Goal: Information Seeking & Learning: Learn about a topic

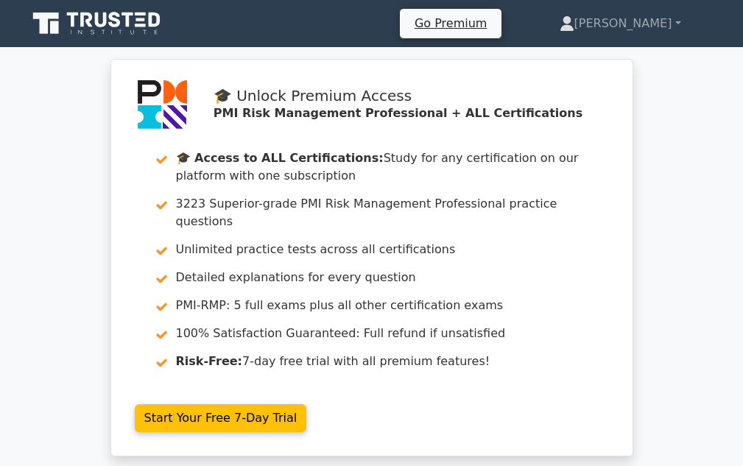
scroll to position [1, 0]
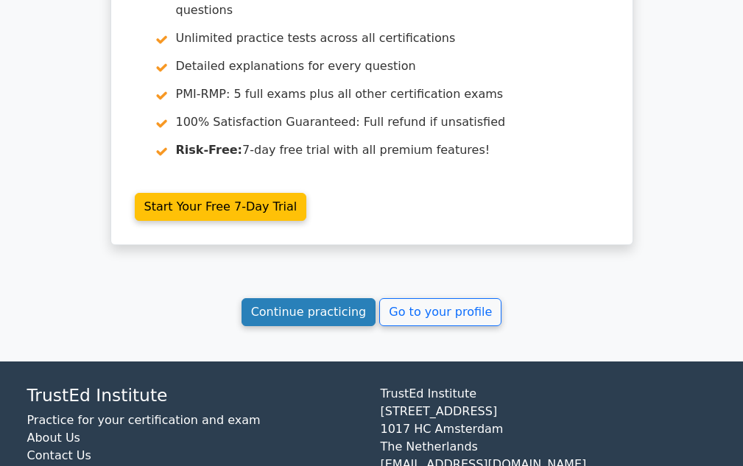
scroll to position [0, 0]
click at [322, 298] on link "Continue practicing" at bounding box center [308, 312] width 135 height 28
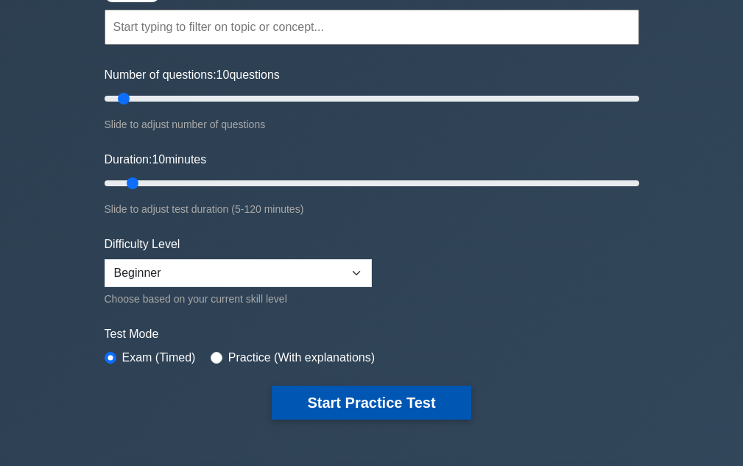
click at [345, 396] on button "Start Practice Test" at bounding box center [371, 403] width 199 height 34
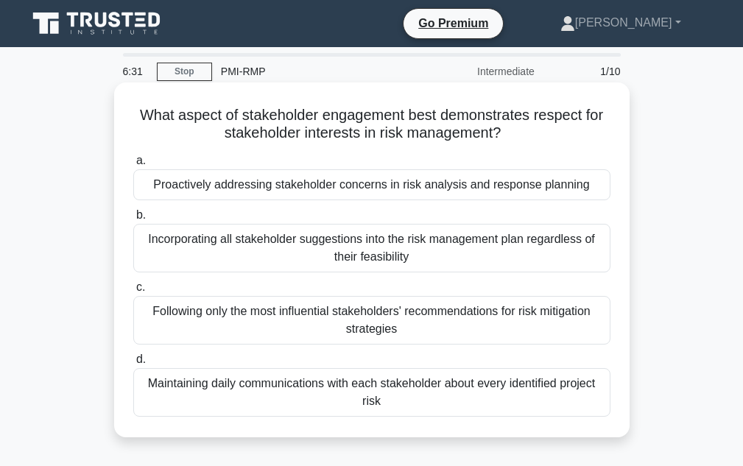
click at [286, 192] on div "Proactively addressing stakeholder concerns in risk analysis and response plann…" at bounding box center [371, 184] width 477 height 31
click at [133, 166] on input "a. Proactively addressing stakeholder concerns in risk analysis and response pl…" at bounding box center [133, 161] width 0 height 10
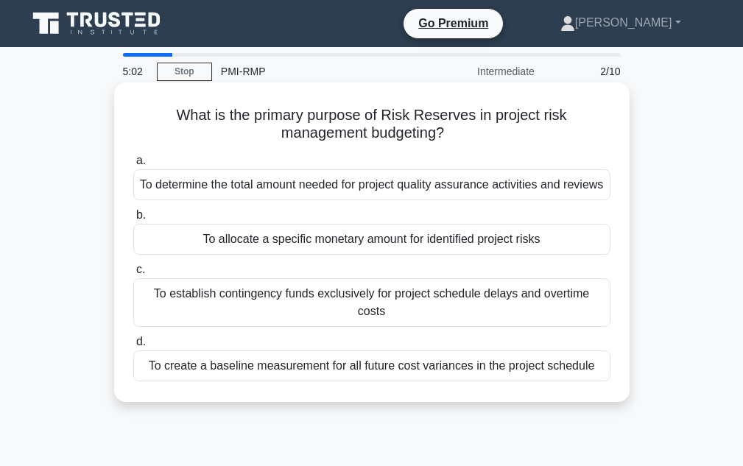
click at [280, 304] on div "To establish contingency funds exclusively for project schedule delays and over…" at bounding box center [371, 302] width 477 height 49
click at [133, 275] on input "c. To establish contingency funds exclusively for project schedule delays and o…" at bounding box center [133, 270] width 0 height 10
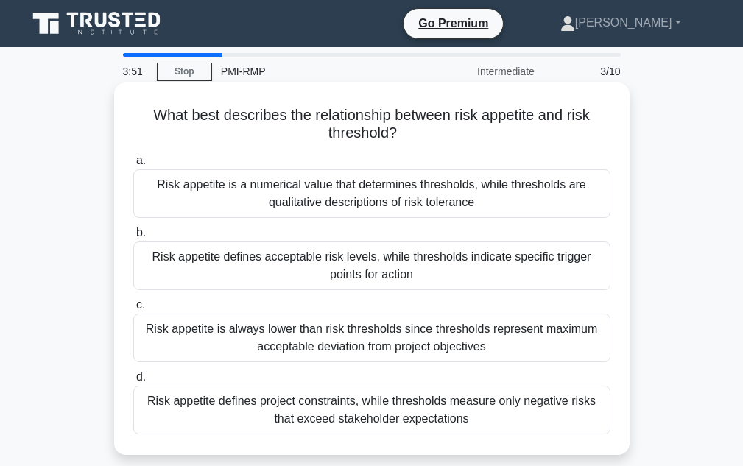
click at [354, 271] on div "Risk appetite defines acceptable risk levels, while thresholds indicate specifi…" at bounding box center [371, 265] width 477 height 49
click at [133, 238] on input "b. Risk appetite defines acceptable risk levels, while thresholds indicate spec…" at bounding box center [133, 233] width 0 height 10
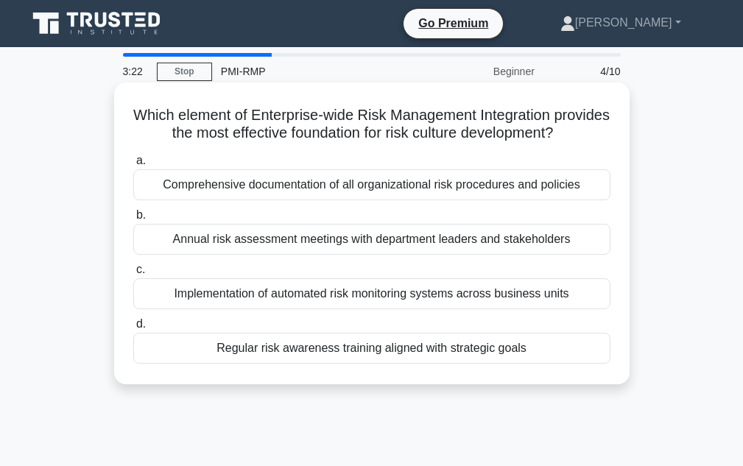
click at [394, 363] on div "Regular risk awareness training aligned with strategic goals" at bounding box center [371, 348] width 477 height 31
click at [327, 364] on div "Regular risk awareness training aligned with strategic goals" at bounding box center [371, 348] width 477 height 31
click at [133, 329] on input "d. Regular risk awareness training aligned with strategic goals" at bounding box center [133, 324] width 0 height 10
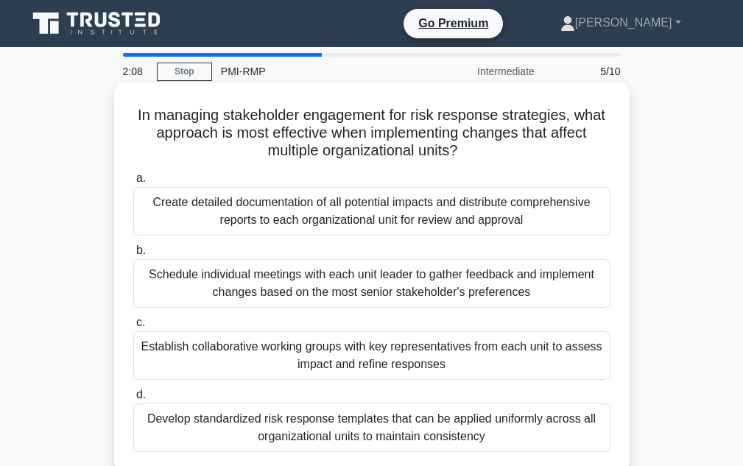
click at [302, 223] on div "Create detailed documentation of all potential impacts and distribute comprehen…" at bounding box center [371, 211] width 477 height 49
click at [133, 183] on input "a. Create detailed documentation of all potential impacts and distribute compre…" at bounding box center [133, 179] width 0 height 10
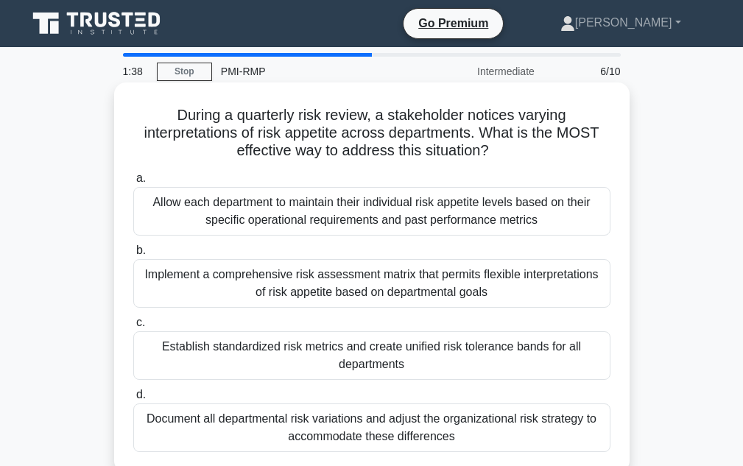
click at [362, 225] on div "Allow each department to maintain their individual risk appetite levels based o…" at bounding box center [371, 211] width 477 height 49
click at [133, 183] on input "a. Allow each department to maintain their individual risk appetite levels base…" at bounding box center [133, 179] width 0 height 10
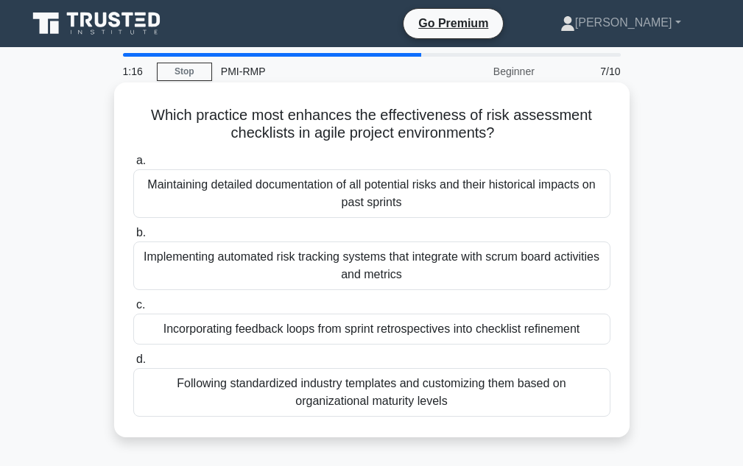
click at [377, 333] on div "Incorporating feedback loops from sprint retrospectives into checklist refineme…" at bounding box center [371, 329] width 477 height 31
click at [133, 310] on input "c. Incorporating feedback loops from sprint retrospectives into checklist refin…" at bounding box center [133, 305] width 0 height 10
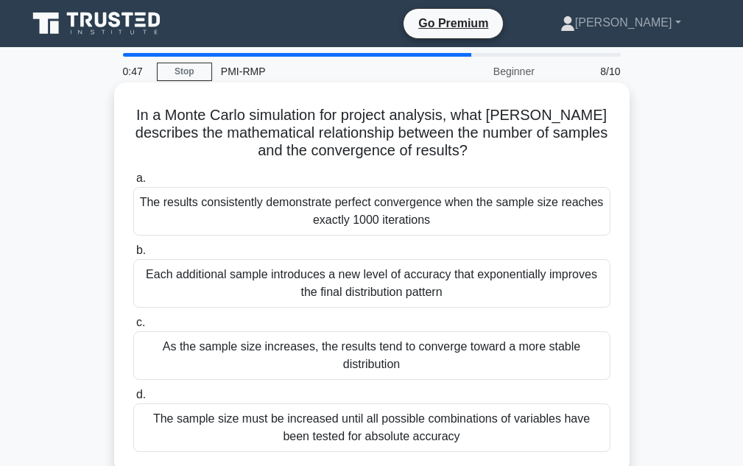
click at [334, 356] on div "As the sample size increases, the results tend to converge toward a more stable…" at bounding box center [371, 355] width 477 height 49
click at [133, 328] on input "c. As the sample size increases, the results tend to converge toward a more sta…" at bounding box center [133, 323] width 0 height 10
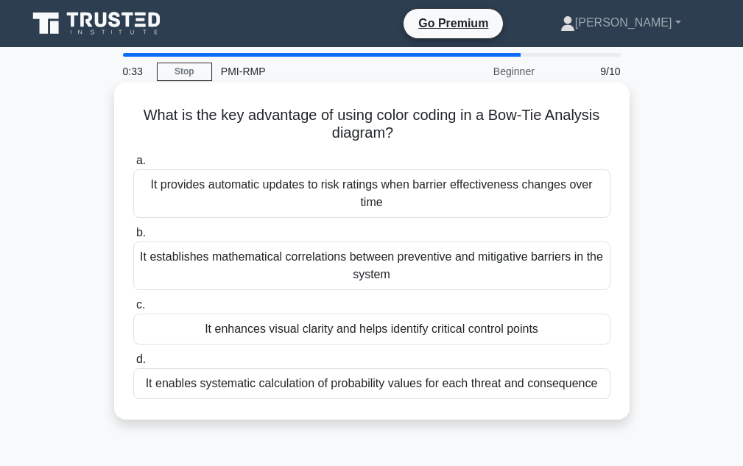
click at [364, 334] on div "It enhances visual clarity and helps identify critical control points" at bounding box center [371, 329] width 477 height 31
click at [133, 310] on input "c. It enhances visual clarity and helps identify critical control points" at bounding box center [133, 305] width 0 height 10
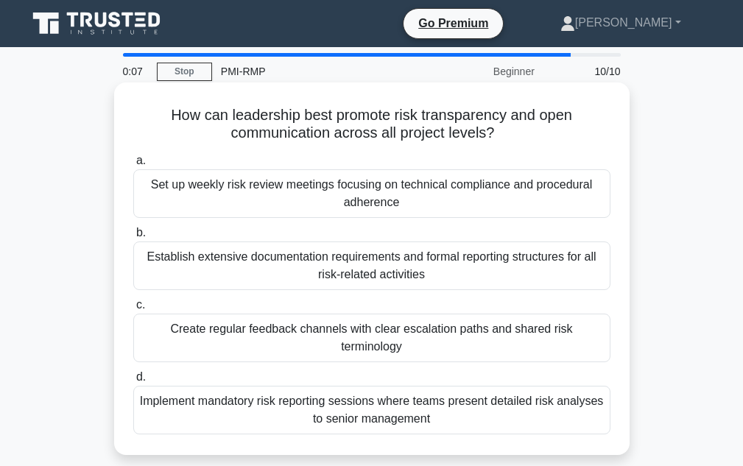
click at [313, 394] on div "Implement mandatory risk reporting sessions where teams present detailed risk a…" at bounding box center [371, 410] width 477 height 49
click at [133, 382] on input "d. Implement mandatory risk reporting sessions where teams present detailed ris…" at bounding box center [133, 377] width 0 height 10
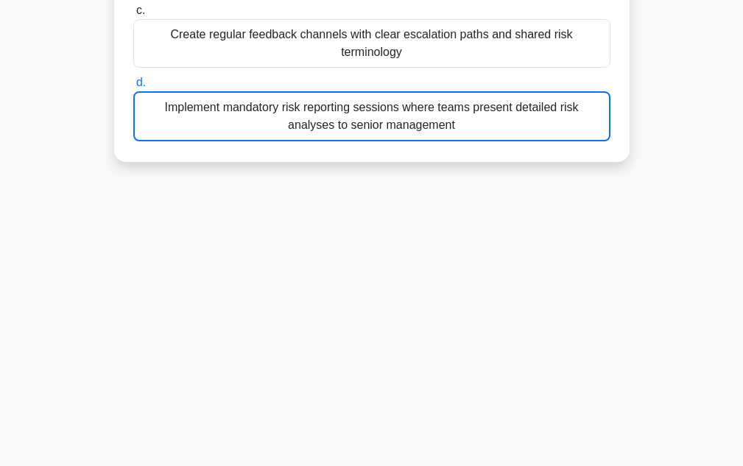
scroll to position [283, 0]
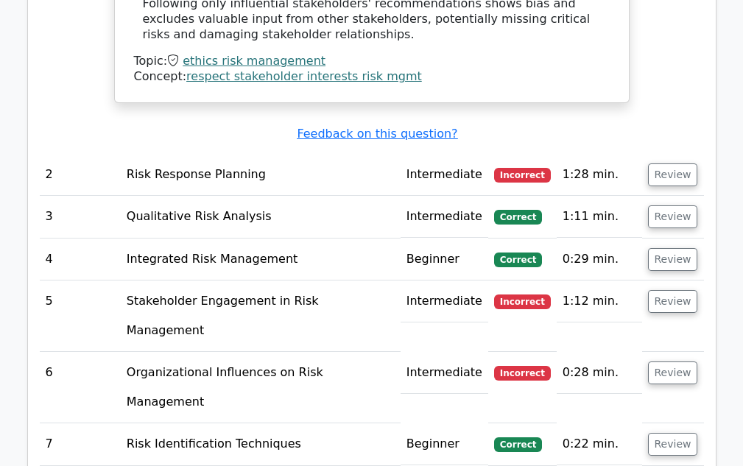
scroll to position [1914, 0]
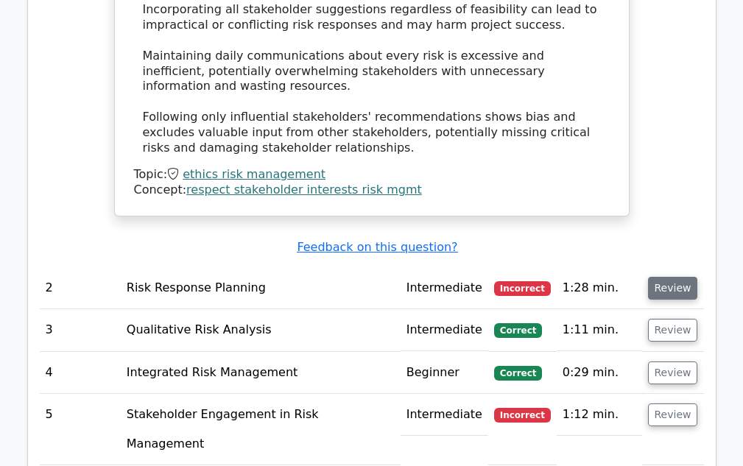
click at [674, 277] on button "Review" at bounding box center [673, 288] width 50 height 23
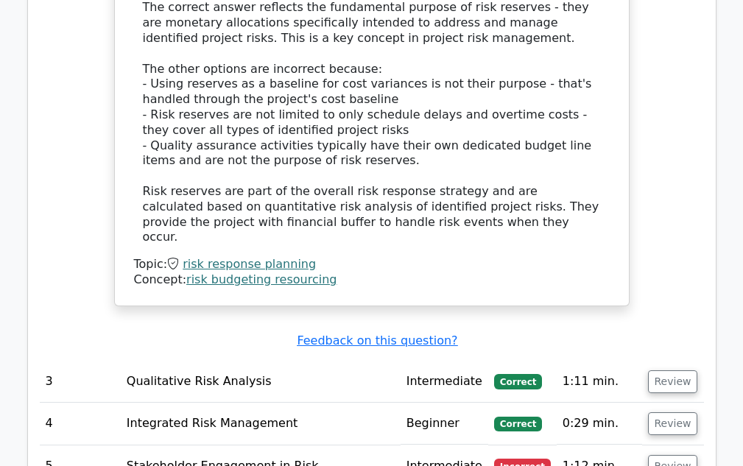
scroll to position [2724, 0]
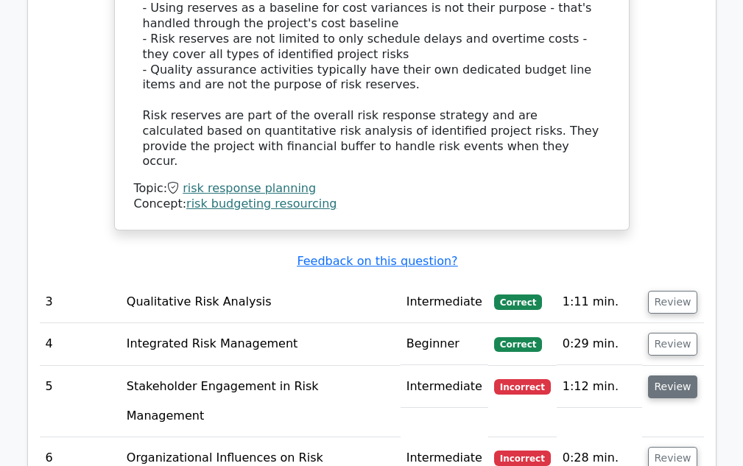
click at [659, 375] on button "Review" at bounding box center [673, 386] width 50 height 23
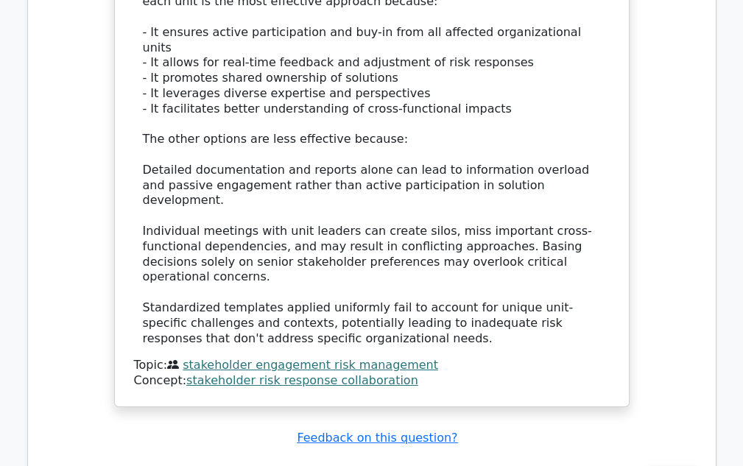
scroll to position [3754, 0]
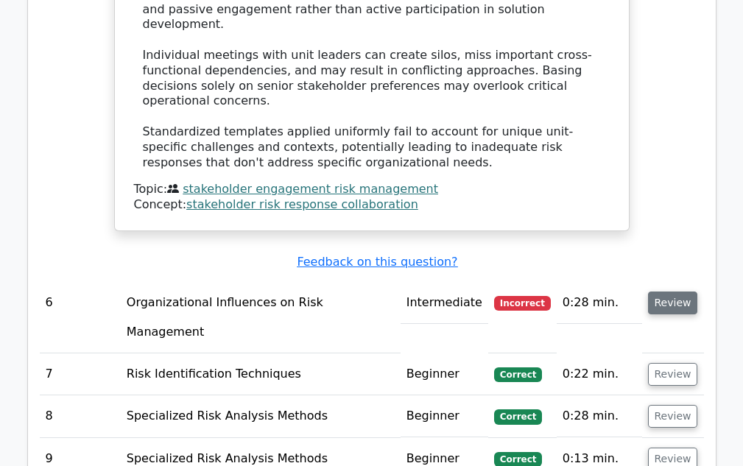
click at [677, 292] on button "Review" at bounding box center [673, 303] width 50 height 23
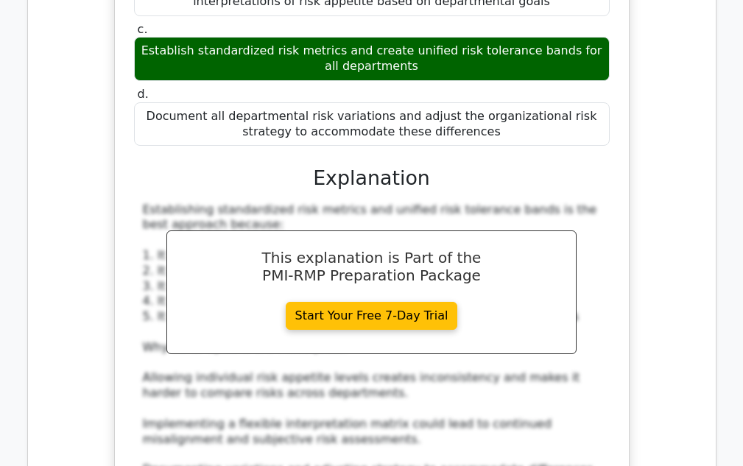
scroll to position [4491, 0]
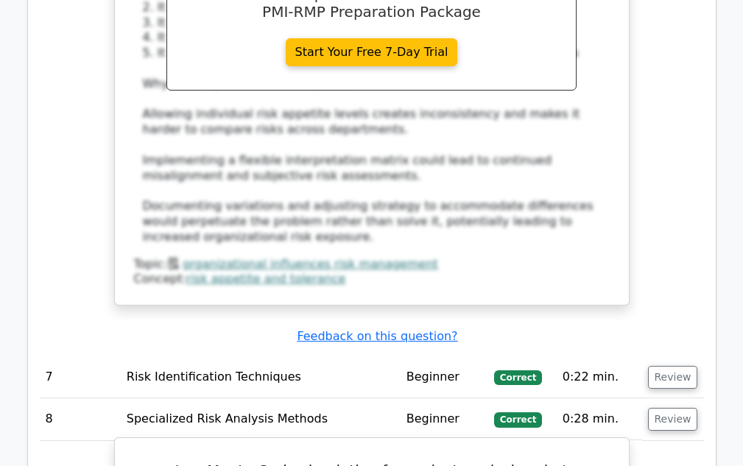
scroll to position [4564, 0]
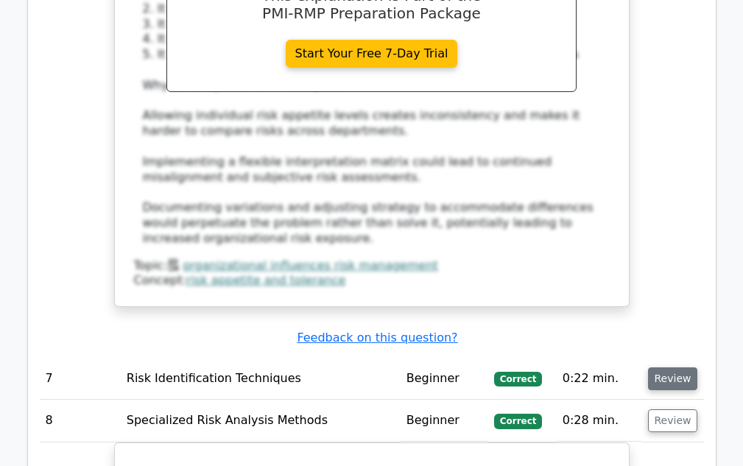
click at [649, 367] on button "Review" at bounding box center [673, 378] width 50 height 23
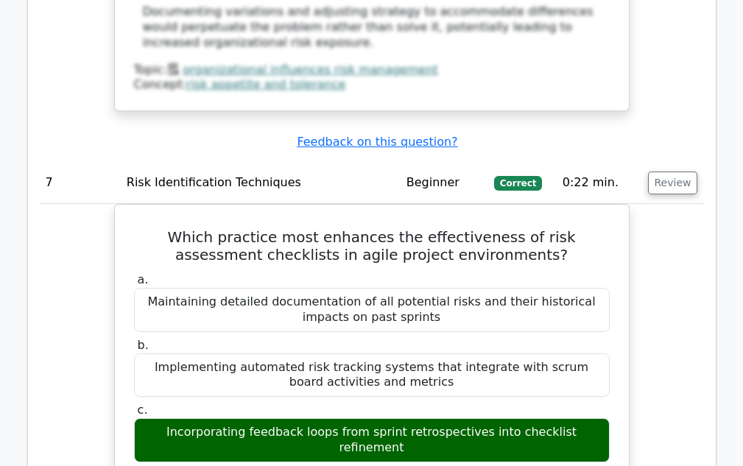
scroll to position [4785, 0]
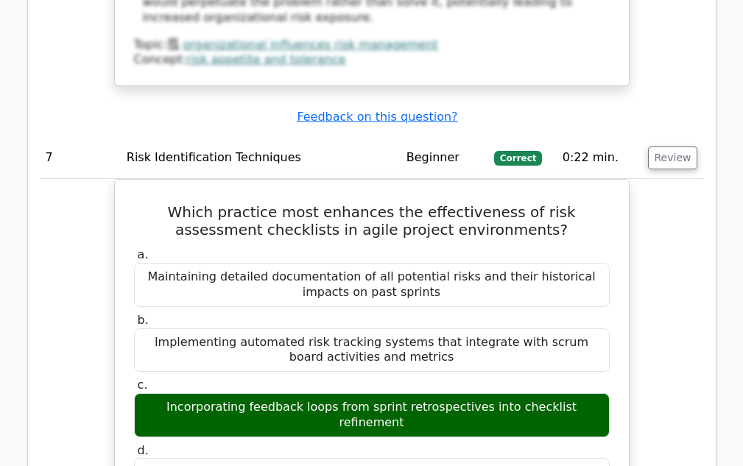
click at [648, 146] on button "Review" at bounding box center [673, 157] width 50 height 23
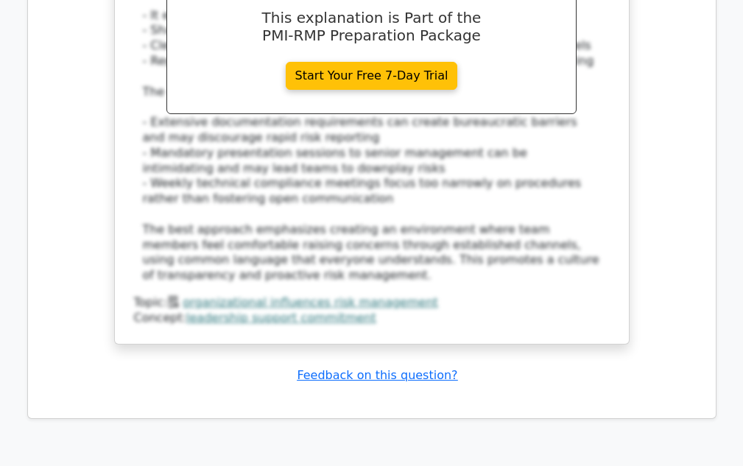
scroll to position [7553, 0]
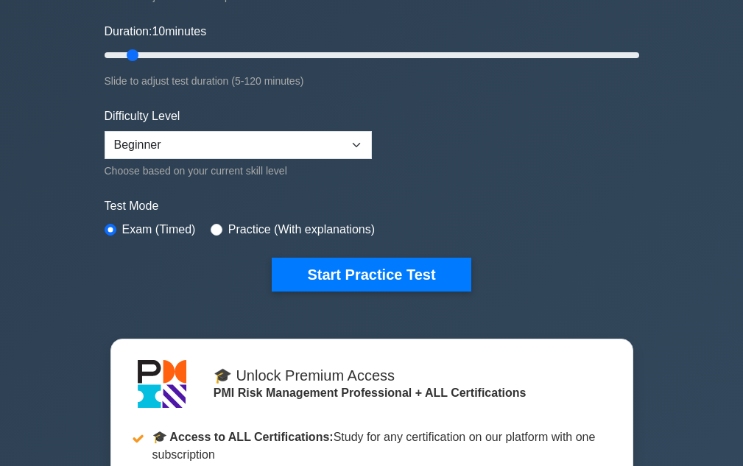
scroll to position [368, 0]
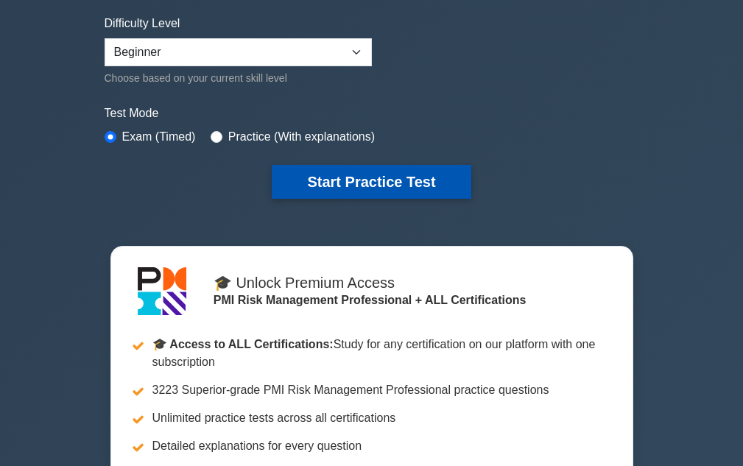
click at [361, 173] on button "Start Practice Test" at bounding box center [371, 182] width 199 height 34
click at [381, 166] on button "Start Practice Test" at bounding box center [371, 182] width 199 height 34
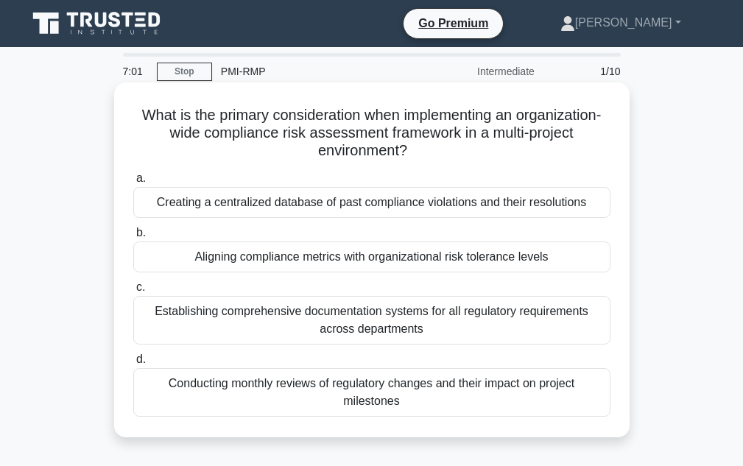
click at [413, 267] on div "Aligning compliance metrics with organizational risk tolerance levels" at bounding box center [371, 256] width 477 height 31
click at [133, 238] on input "b. Aligning compliance metrics with organizational risk tolerance levels" at bounding box center [133, 233] width 0 height 10
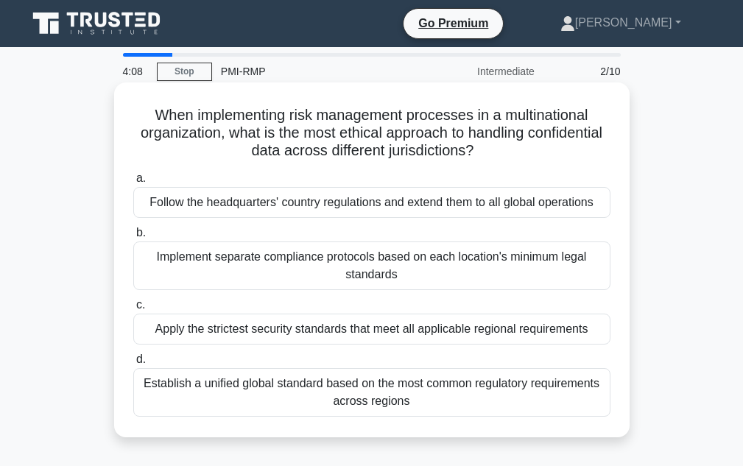
click at [296, 407] on div "Establish a unified global standard based on the most common regulatory require…" at bounding box center [371, 392] width 477 height 49
click at [133, 364] on input "d. Establish a unified global standard based on the most common regulatory requ…" at bounding box center [133, 360] width 0 height 10
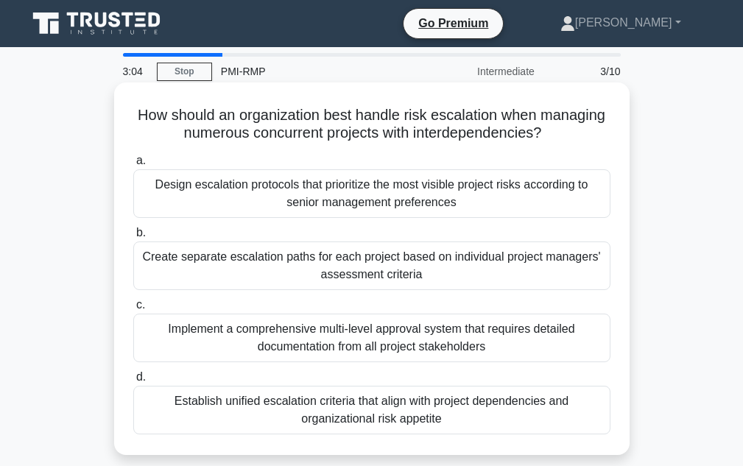
click at [353, 250] on div "Create separate escalation paths for each project based on individual project m…" at bounding box center [371, 265] width 477 height 49
click at [133, 238] on input "b. Create separate escalation paths for each project based on individual projec…" at bounding box center [133, 233] width 0 height 10
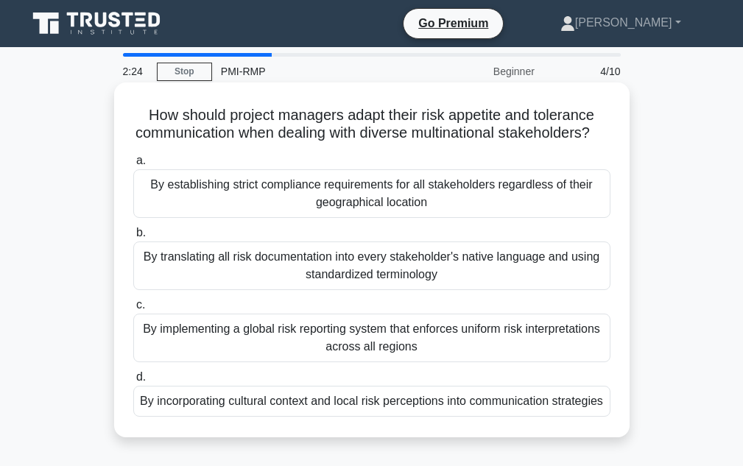
click at [410, 362] on div "By implementing a global risk reporting system that enforces uniform risk inter…" at bounding box center [371, 338] width 477 height 49
click at [133, 310] on input "c. By implementing a global risk reporting system that enforces uniform risk in…" at bounding box center [133, 305] width 0 height 10
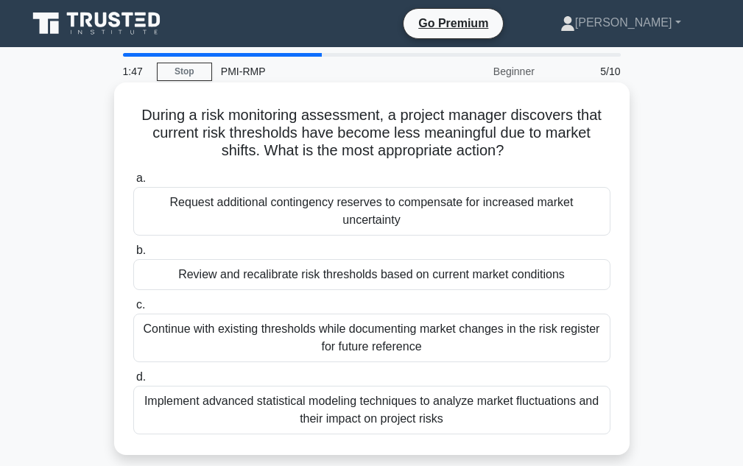
click at [357, 259] on div "Review and recalibrate risk thresholds based on current market conditions" at bounding box center [371, 274] width 477 height 31
click at [133, 253] on input "b. Review and recalibrate risk thresholds based on current market conditions" at bounding box center [133, 251] width 0 height 10
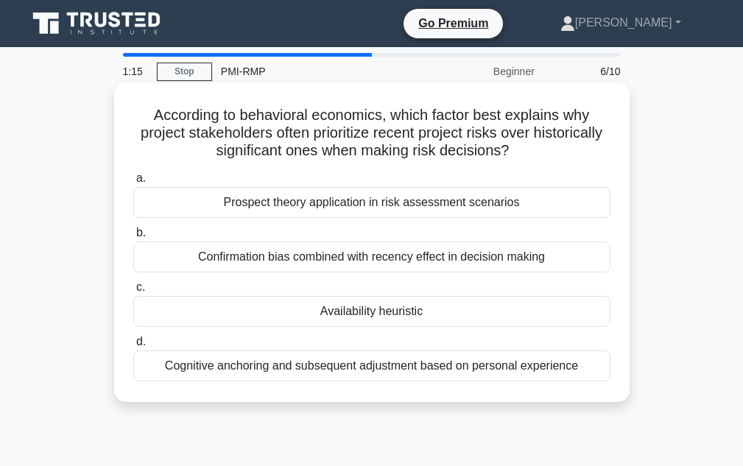
click at [511, 256] on div "Confirmation bias combined with recency effect in decision making" at bounding box center [371, 256] width 477 height 31
click at [133, 238] on input "b. Confirmation bias combined with recency effect in decision making" at bounding box center [133, 233] width 0 height 10
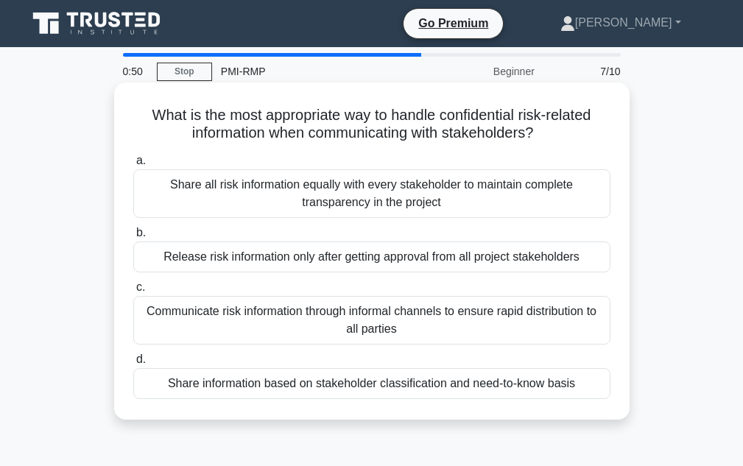
click at [352, 389] on div "Share information based on stakeholder classification and need-to-know basis" at bounding box center [371, 383] width 477 height 31
click at [133, 364] on input "d. Share information based on stakeholder classification and need-to-know basis" at bounding box center [133, 360] width 0 height 10
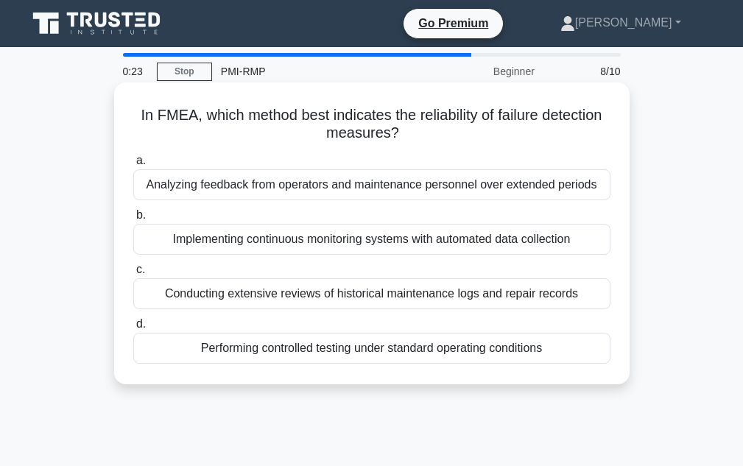
click at [225, 244] on div "Implementing continuous monitoring systems with automated data collection" at bounding box center [371, 239] width 477 height 31
click at [133, 220] on input "b. Implementing continuous monitoring systems with automated data collection" at bounding box center [133, 216] width 0 height 10
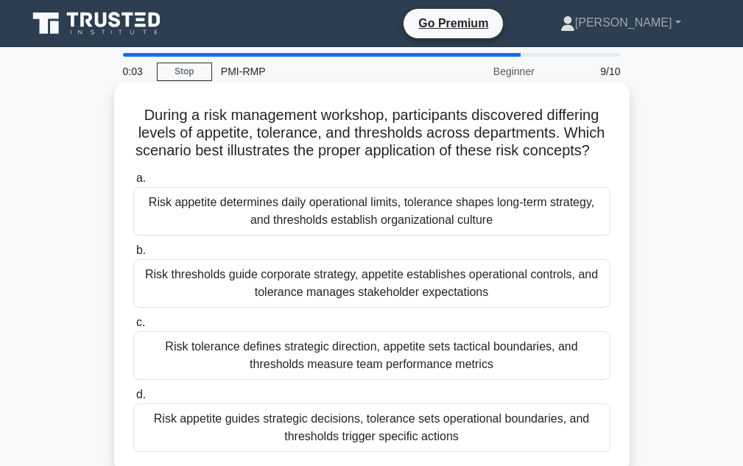
click at [437, 367] on div "Risk tolerance defines strategic direction, appetite sets tactical boundaries, …" at bounding box center [371, 355] width 477 height 49
click at [133, 328] on input "c. Risk tolerance defines strategic direction, appetite sets tactical boundarie…" at bounding box center [133, 323] width 0 height 10
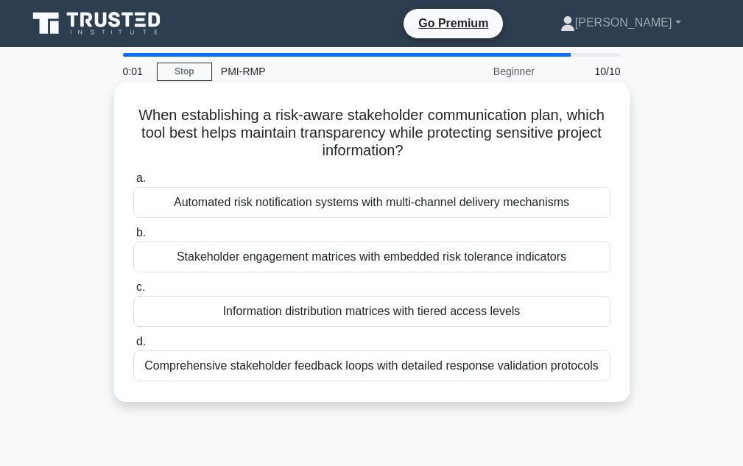
click at [350, 378] on div "Comprehensive stakeholder feedback loops with detailed response validation prot…" at bounding box center [371, 365] width 477 height 31
click at [133, 347] on input "d. Comprehensive stakeholder feedback loops with detailed response validation p…" at bounding box center [133, 342] width 0 height 10
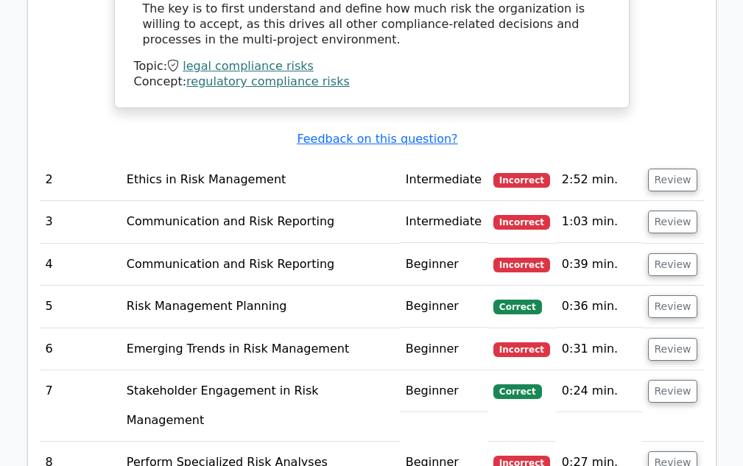
scroll to position [1988, 0]
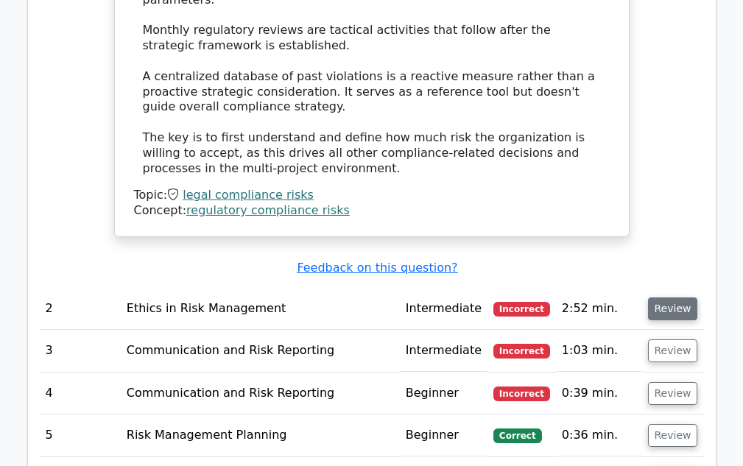
click at [659, 297] on button "Review" at bounding box center [673, 308] width 50 height 23
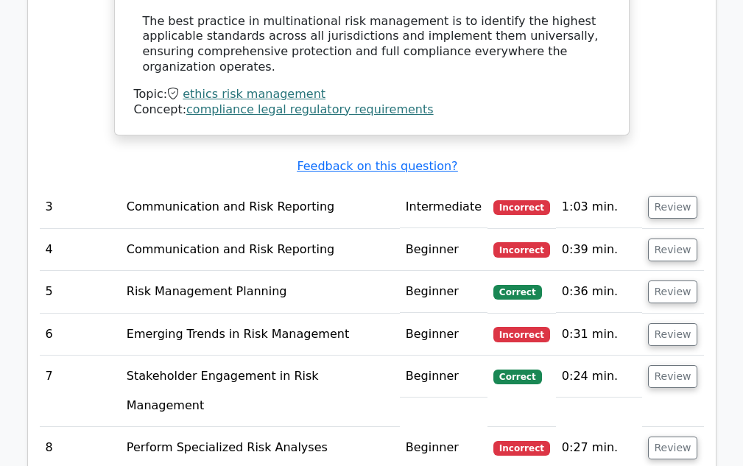
scroll to position [2945, 0]
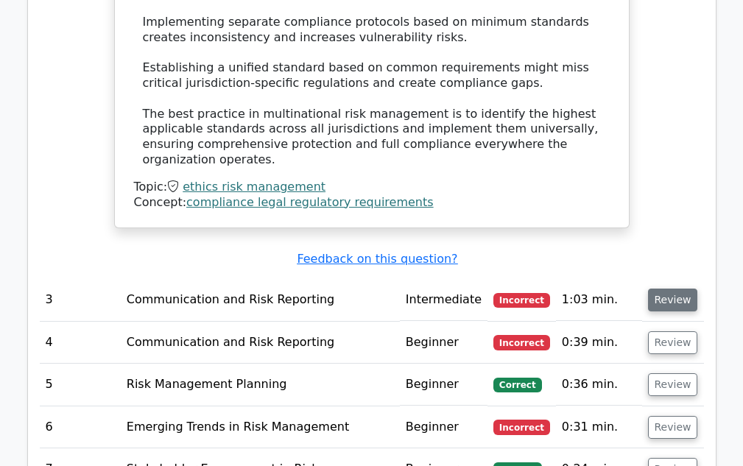
click at [674, 289] on button "Review" at bounding box center [673, 300] width 50 height 23
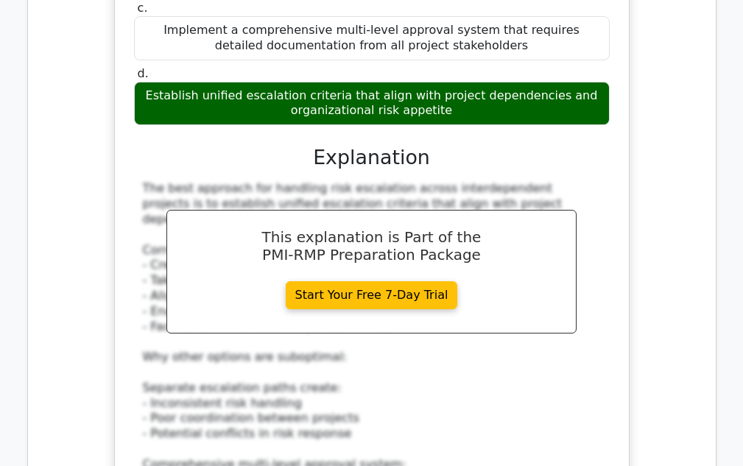
scroll to position [3754, 0]
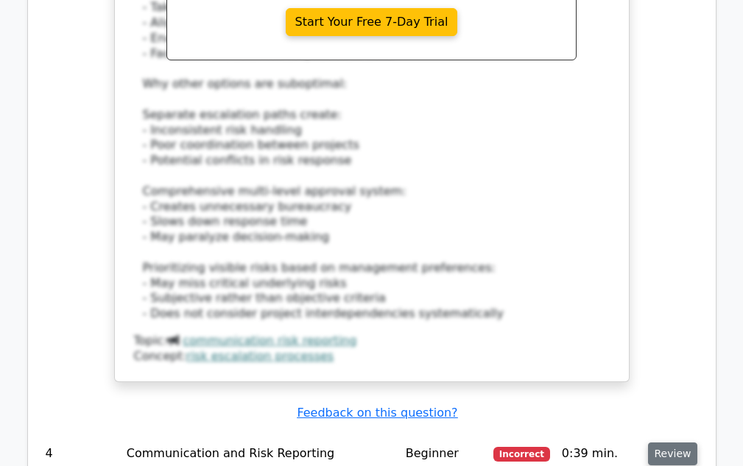
click at [665, 442] on button "Review" at bounding box center [673, 453] width 50 height 23
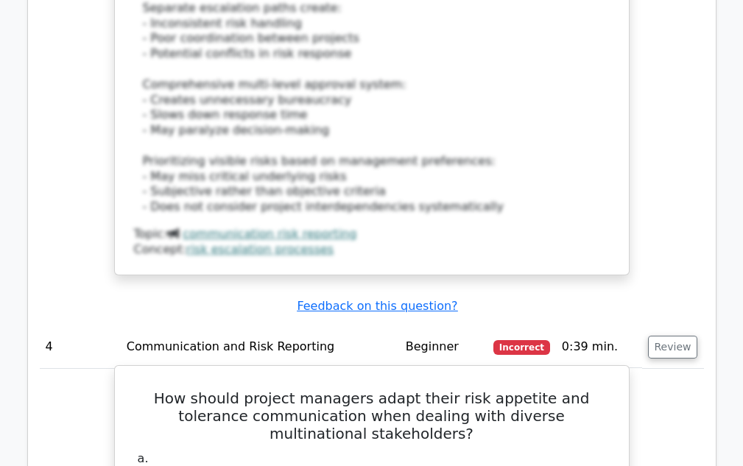
scroll to position [3975, 0]
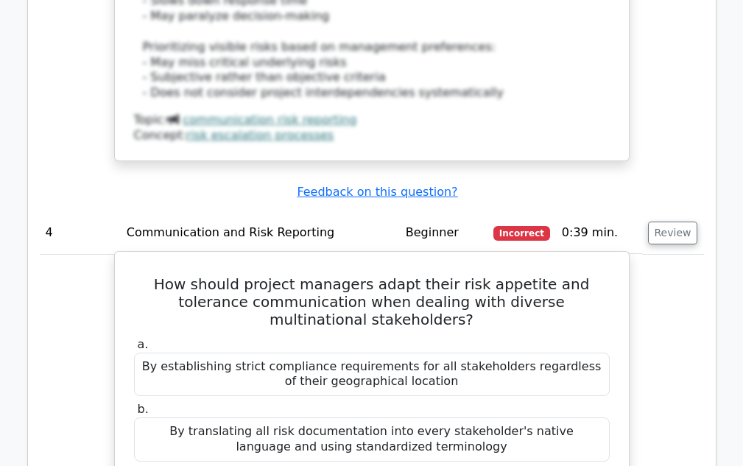
click at [648, 222] on button "Review" at bounding box center [673, 233] width 50 height 23
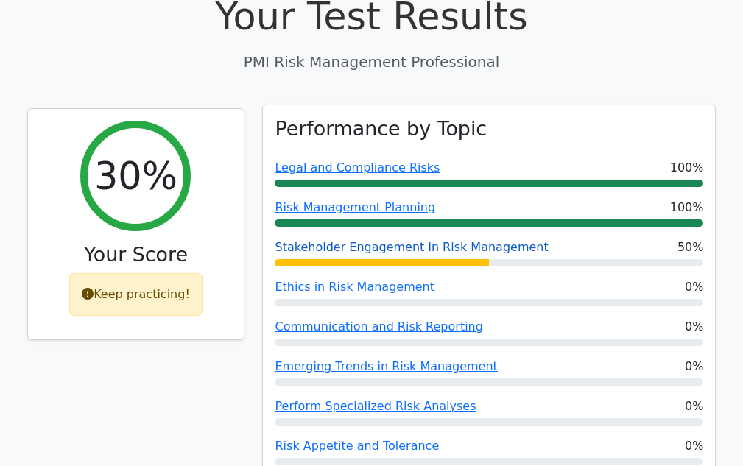
scroll to position [589, 0]
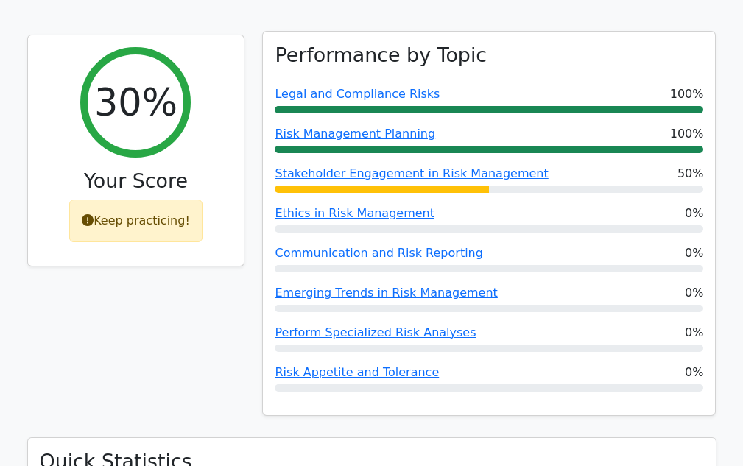
click at [346, 364] on span "Risk Appetite and Tolerance" at bounding box center [357, 373] width 164 height 18
click at [349, 365] on link "Risk Appetite and Tolerance" at bounding box center [357, 372] width 164 height 14
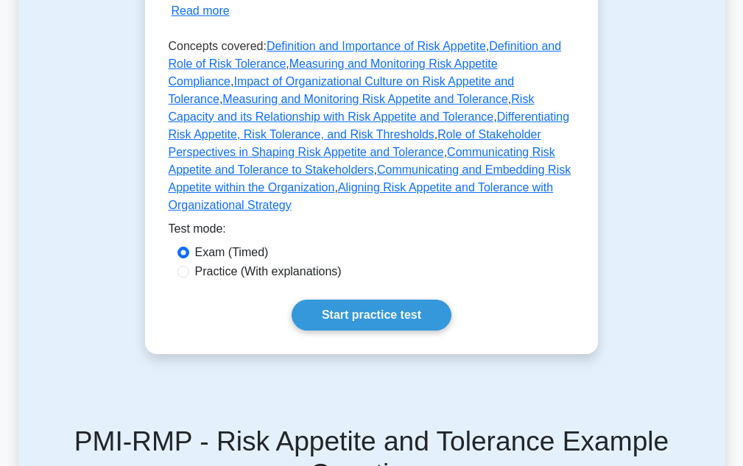
scroll to position [442, 0]
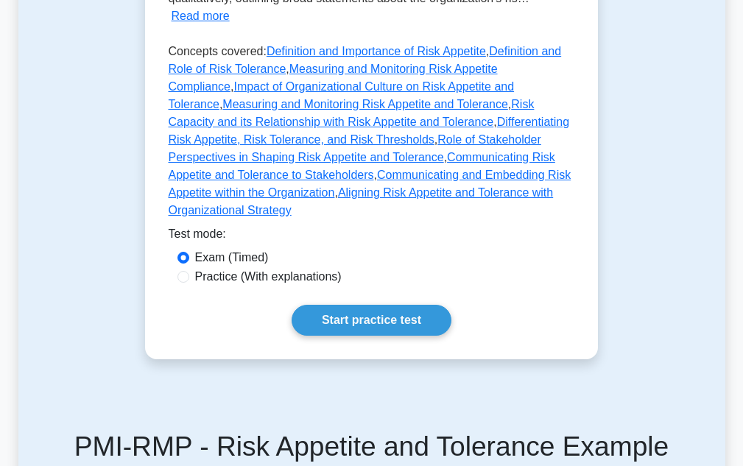
drag, startPoint x: 85, startPoint y: 49, endPoint x: 124, endPoint y: 86, distance: 54.2
click at [93, 56] on div "Test Flashcards Risk Appetite and Tolerance Understanding organizational risk t…" at bounding box center [371, 32] width 707 height 724
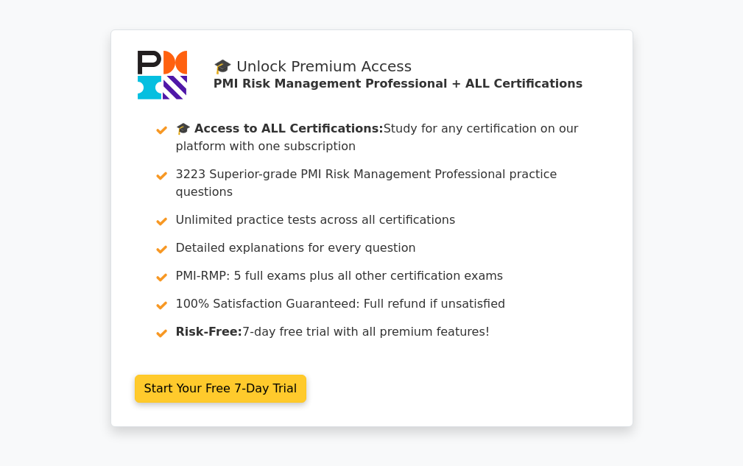
scroll to position [2845, 0]
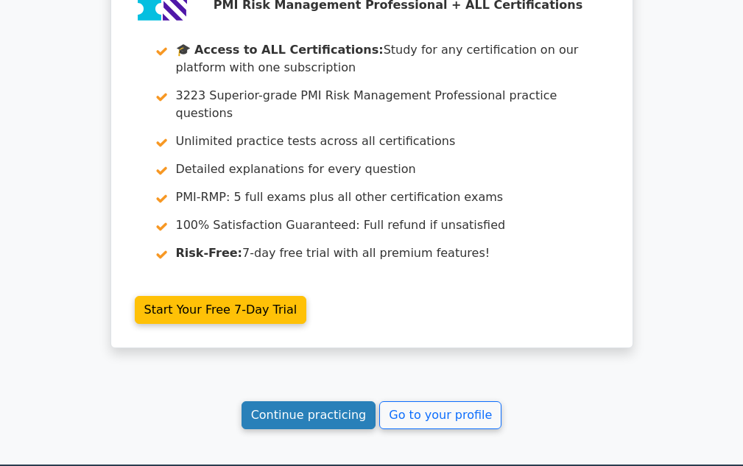
click at [319, 401] on link "Continue practicing" at bounding box center [308, 415] width 135 height 28
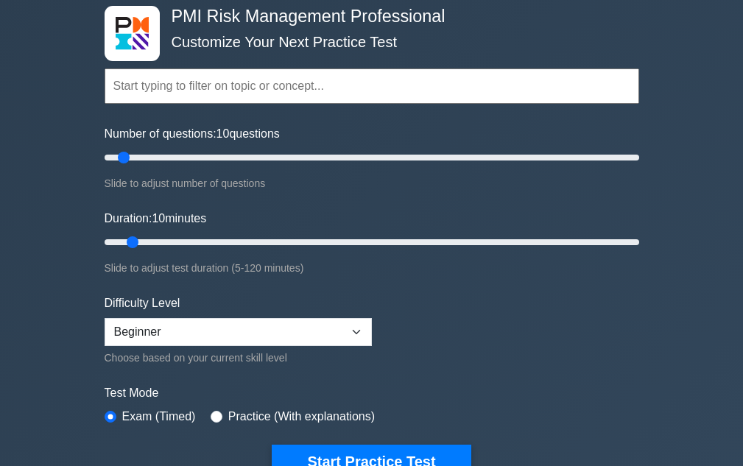
scroll to position [368, 0]
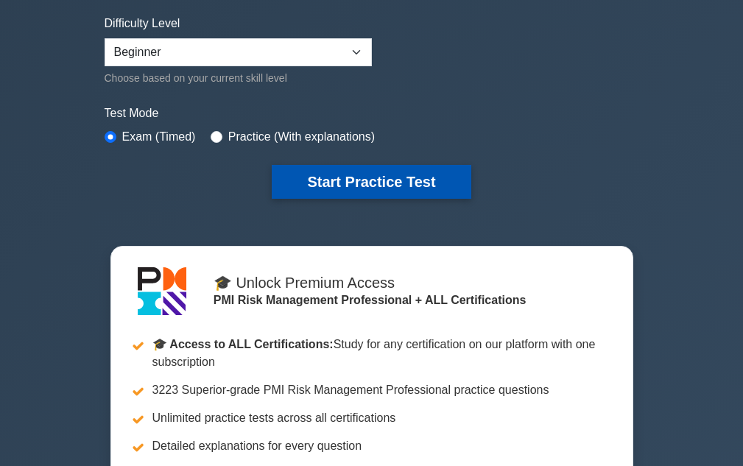
click at [377, 186] on button "Start Practice Test" at bounding box center [371, 182] width 199 height 34
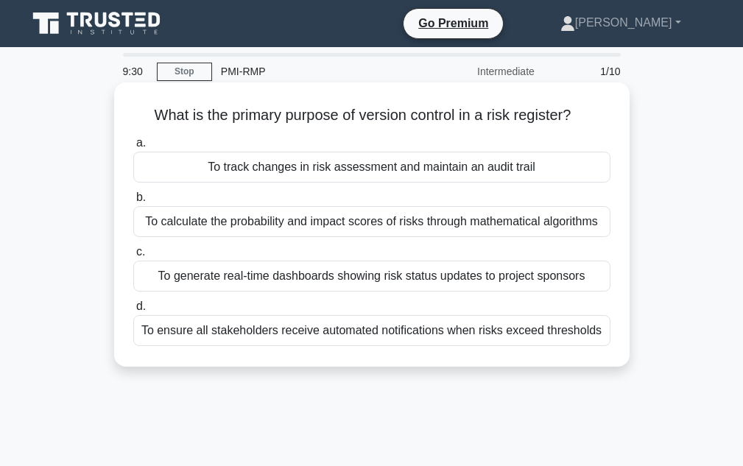
click at [374, 166] on div "To track changes in risk assessment and maintain an audit trail" at bounding box center [371, 167] width 477 height 31
click at [133, 148] on input "a. To track changes in risk assessment and maintain an audit trail" at bounding box center [133, 143] width 0 height 10
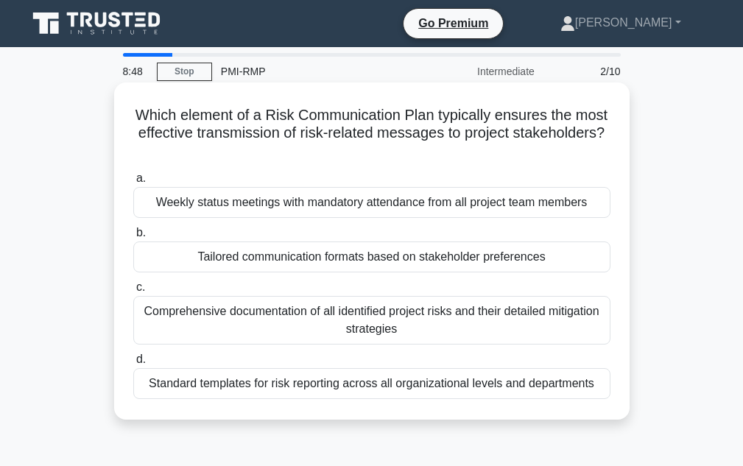
click at [362, 255] on div "Tailored communication formats based on stakeholder preferences" at bounding box center [371, 256] width 477 height 31
click at [133, 238] on input "b. Tailored communication formats based on stakeholder preferences" at bounding box center [133, 233] width 0 height 10
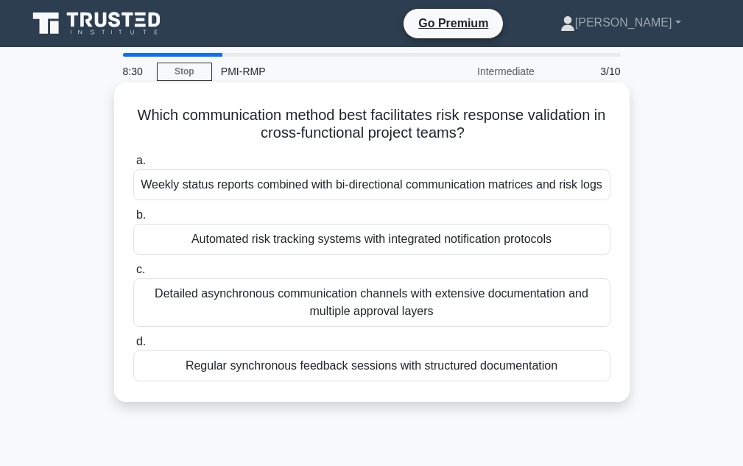
click at [336, 381] on div "Regular synchronous feedback sessions with structured documentation" at bounding box center [371, 365] width 477 height 31
click at [133, 347] on input "d. Regular synchronous feedback sessions with structured documentation" at bounding box center [133, 342] width 0 height 10
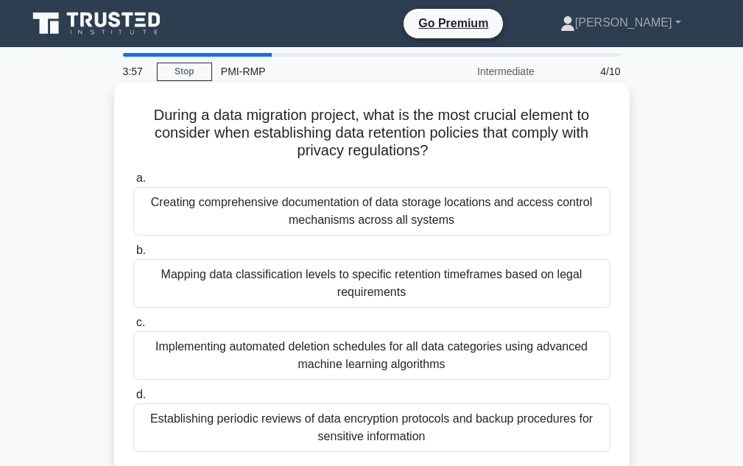
click at [390, 295] on div "Mapping data classification levels to specific retention timeframes based on le…" at bounding box center [371, 283] width 477 height 49
click at [133, 255] on input "b. Mapping data classification levels to specific retention timeframes based on…" at bounding box center [133, 251] width 0 height 10
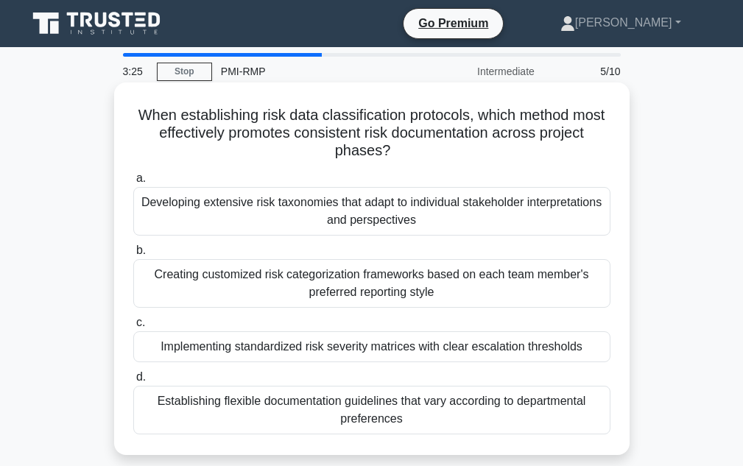
click at [322, 342] on div "Implementing standardized risk severity matrices with clear escalation threshol…" at bounding box center [371, 346] width 477 height 31
click at [133, 328] on input "c. Implementing standardized risk severity matrices with clear escalation thres…" at bounding box center [133, 323] width 0 height 10
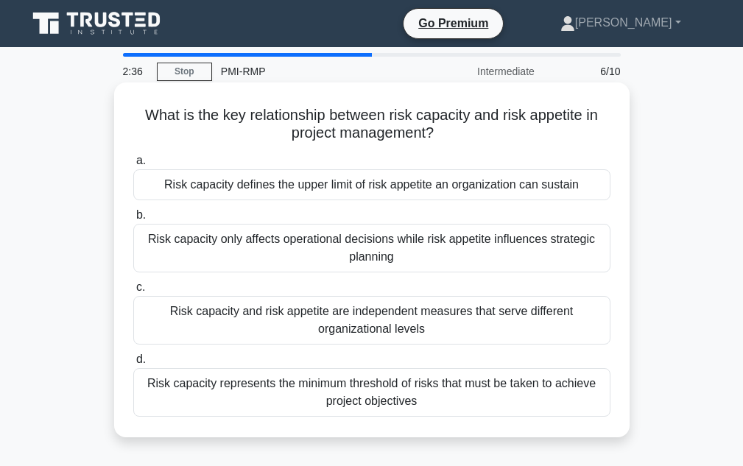
click at [304, 314] on div "Risk capacity and risk appetite are independent measures that serve different o…" at bounding box center [371, 320] width 477 height 49
click at [133, 292] on input "c. Risk capacity and risk appetite are independent measures that serve differen…" at bounding box center [133, 288] width 0 height 10
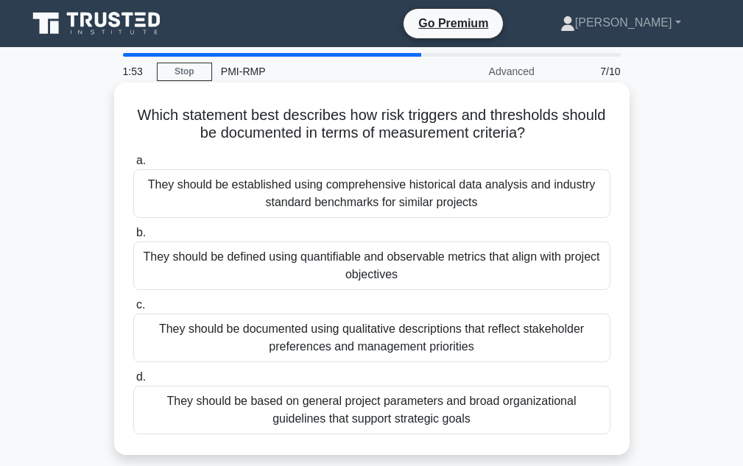
click at [350, 264] on div "They should be defined using quantifiable and observable metrics that align wit…" at bounding box center [371, 265] width 477 height 49
click at [133, 238] on input "b. They should be defined using quantifiable and observable metrics that align …" at bounding box center [133, 233] width 0 height 10
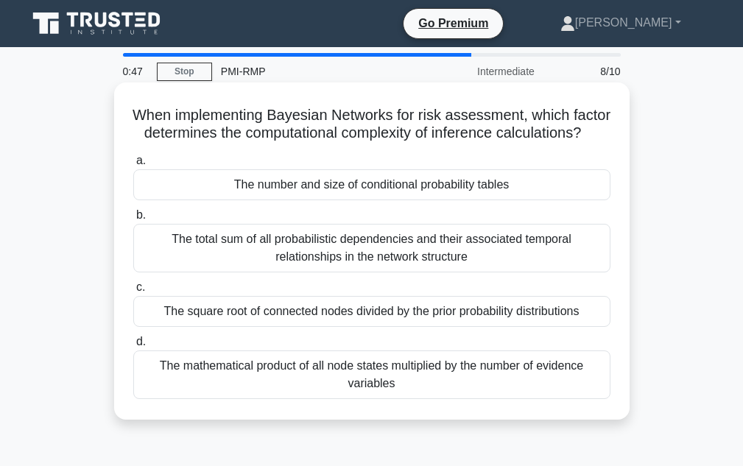
click at [326, 390] on div "The mathematical product of all node states multiplied by the number of evidenc…" at bounding box center [371, 374] width 477 height 49
click at [133, 347] on input "d. The mathematical product of all node states multiplied by the number of evid…" at bounding box center [133, 342] width 0 height 10
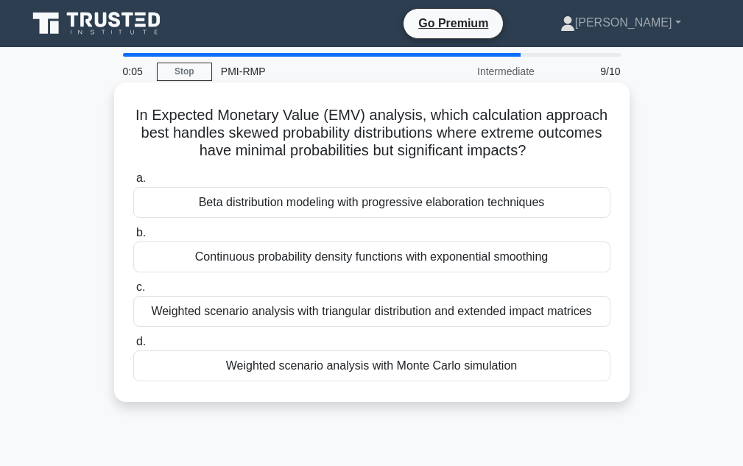
click at [416, 217] on div "Beta distribution modeling with progressive elaboration techniques" at bounding box center [371, 202] width 477 height 31
click at [133, 183] on input "a. Beta distribution modeling with progressive elaboration techniques" at bounding box center [133, 179] width 0 height 10
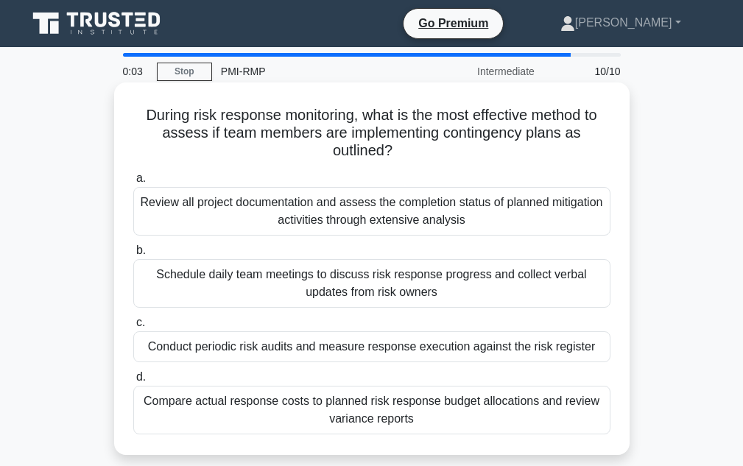
click at [360, 343] on div "Conduct periodic risk audits and measure response execution against the risk re…" at bounding box center [371, 346] width 477 height 31
click at [133, 328] on input "c. Conduct periodic risk audits and measure response execution against the risk…" at bounding box center [133, 323] width 0 height 10
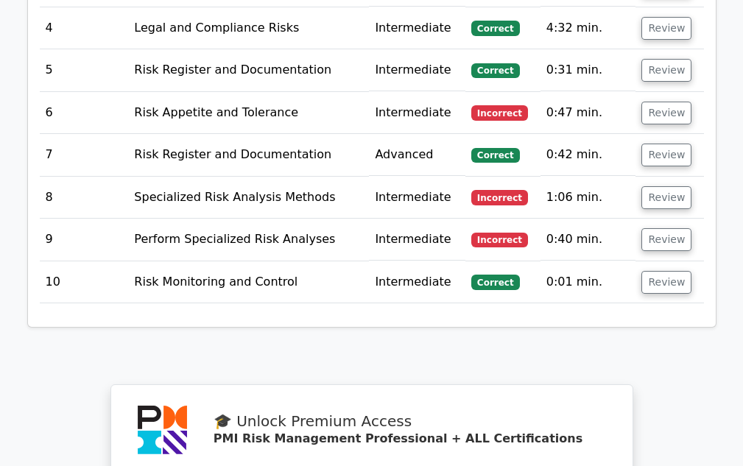
scroll to position [2135, 0]
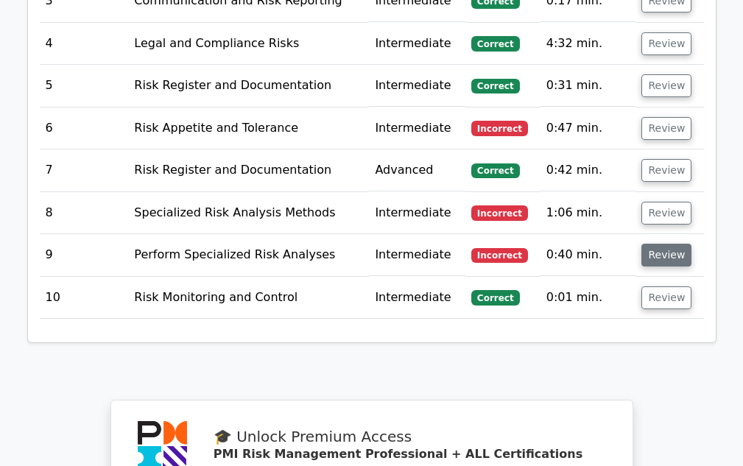
click at [671, 244] on button "Review" at bounding box center [666, 255] width 50 height 23
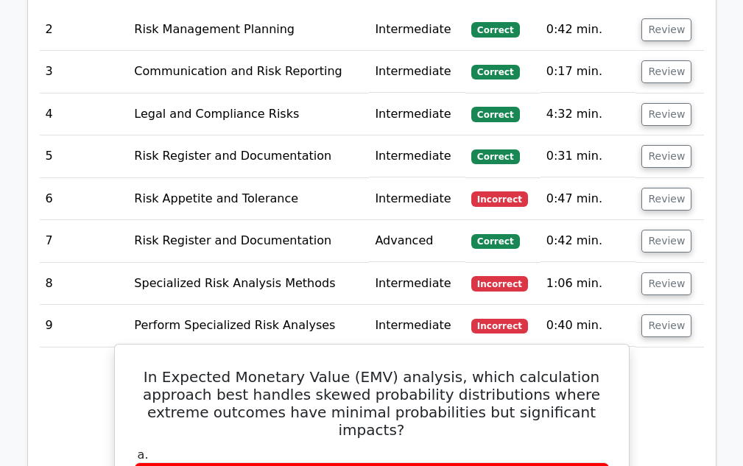
scroll to position [2061, 0]
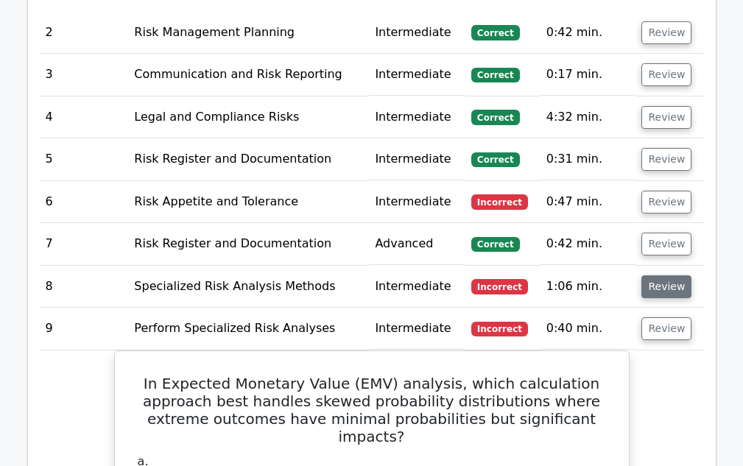
click at [652, 275] on button "Review" at bounding box center [666, 286] width 50 height 23
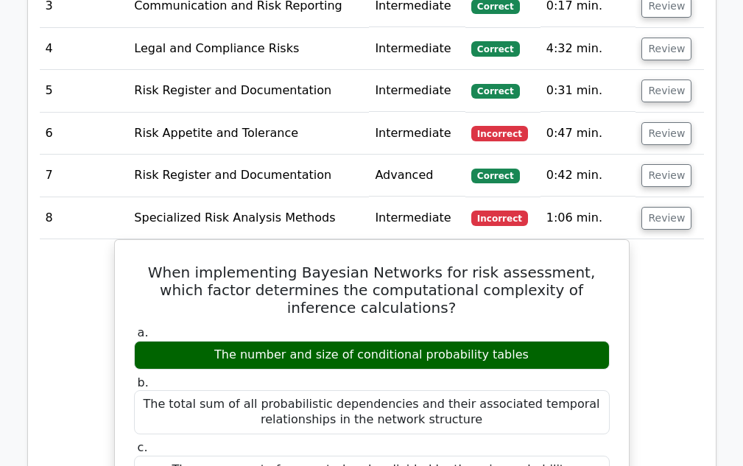
scroll to position [2282, 0]
